Goal: Information Seeking & Learning: Learn about a topic

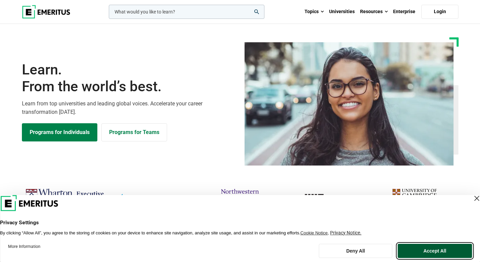
click at [430, 249] on button "Accept All" at bounding box center [435, 251] width 74 height 14
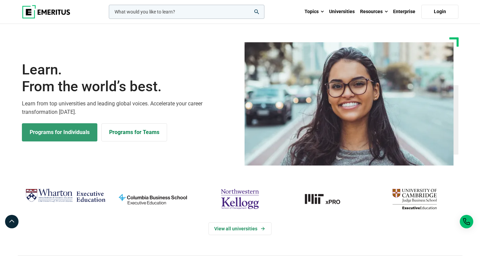
click at [34, 137] on link "Programs for Individuals" at bounding box center [59, 132] width 75 height 18
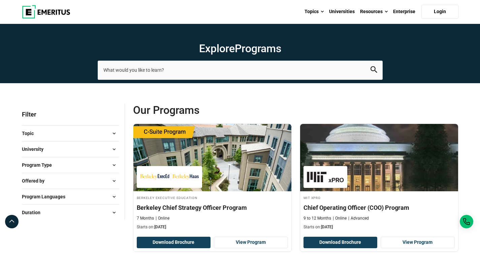
click at [39, 137] on button "Topic" at bounding box center [70, 133] width 97 height 10
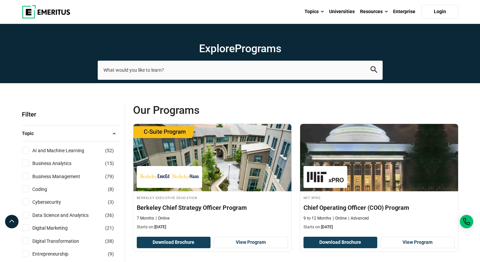
click at [25, 150] on input "AI and Machine Learning ( 52 )" at bounding box center [25, 150] width 7 height 7
checkbox input "true"
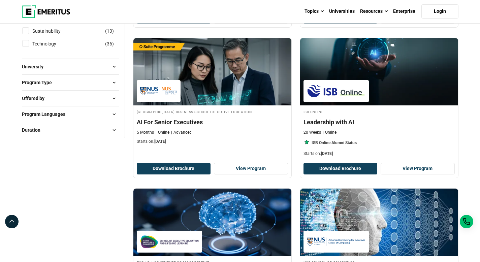
scroll to position [367, 0]
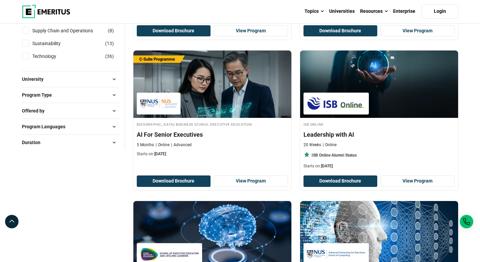
click at [37, 75] on span "University" at bounding box center [35, 78] width 27 height 7
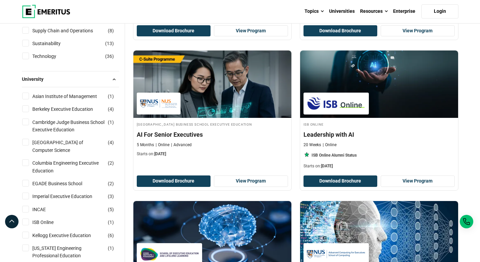
click at [25, 96] on input "Asian Institute of Management ( 1 )" at bounding box center [25, 96] width 7 height 7
checkbox input "true"
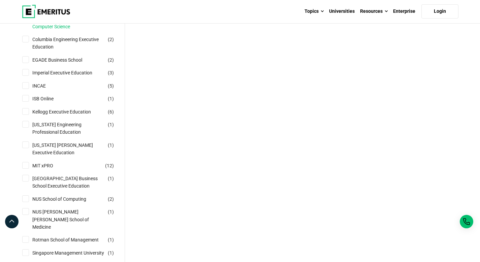
scroll to position [452, 0]
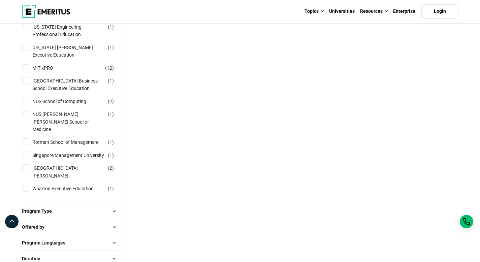
click at [25, 155] on input "Singapore Management University ( 1 )" at bounding box center [25, 155] width 7 height 7
checkbox input "true"
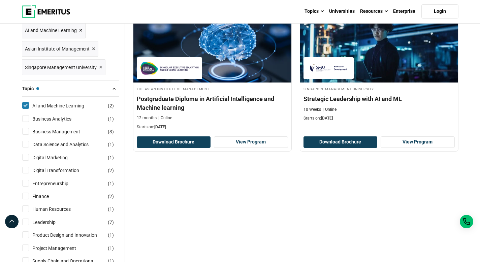
scroll to position [231, 0]
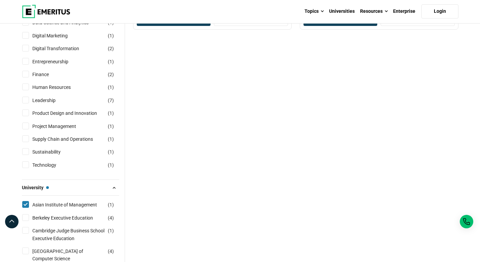
click at [25, 114] on input "Product Design and Innovation ( 1 )" at bounding box center [25, 113] width 7 height 7
checkbox input "true"
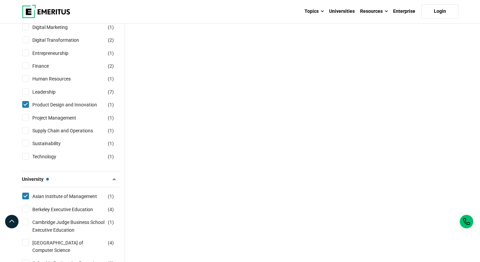
scroll to position [252, 0]
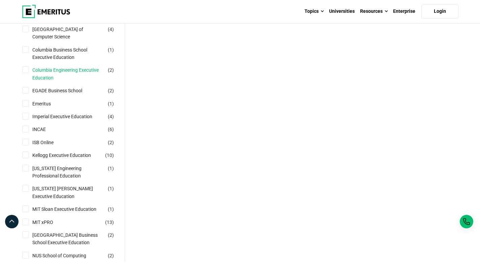
scroll to position [576, 0]
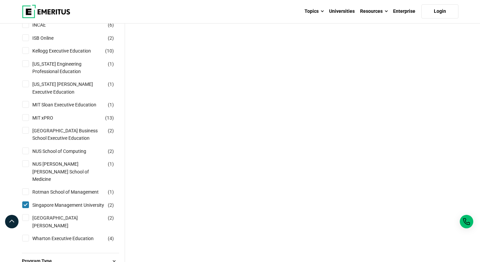
click at [26, 154] on input "NUS School of Computing ( 2 )" at bounding box center [25, 151] width 7 height 7
checkbox input "true"
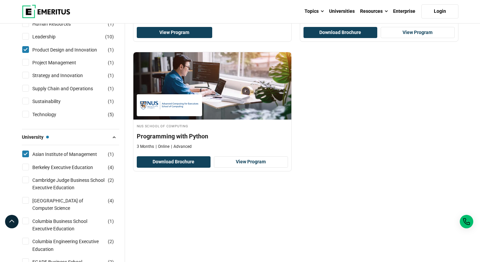
scroll to position [369, 0]
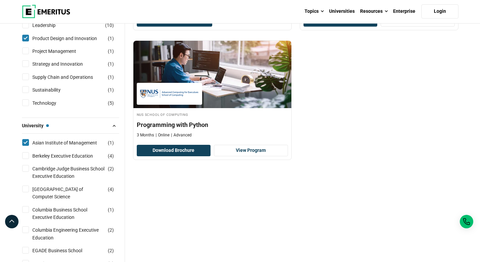
click at [26, 168] on input "Cambridge Judge Business School Executive Education ( 2 )" at bounding box center [25, 168] width 7 height 7
checkbox input "true"
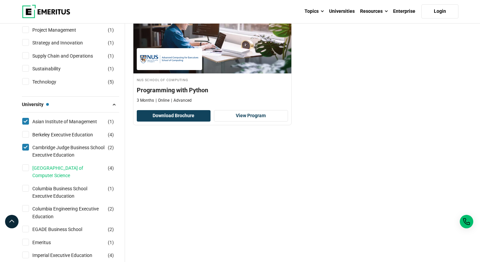
scroll to position [412, 0]
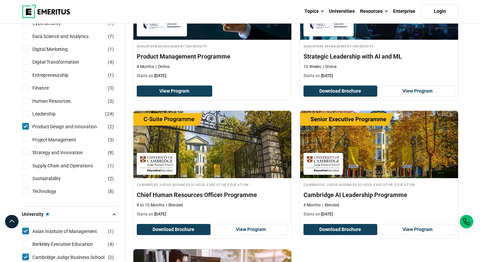
scroll to position [257, 0]
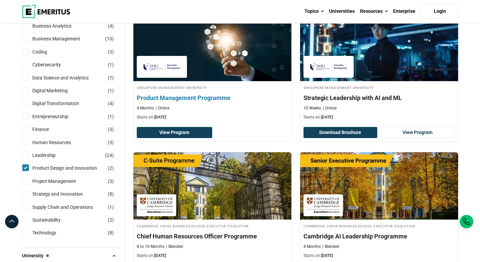
click at [190, 101] on h4 "Product Management Programme" at bounding box center [212, 98] width 151 height 8
